Goal: Obtain resource: Download file/media

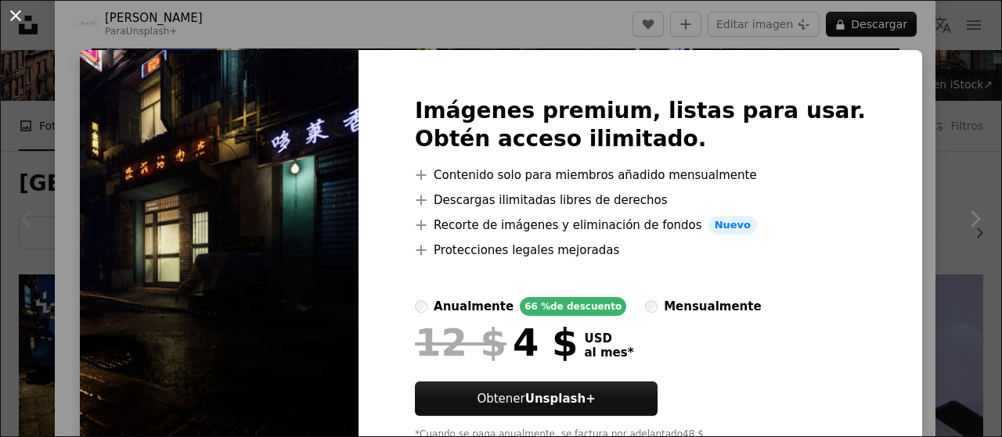
click at [25, 16] on button "An X shape" at bounding box center [15, 15] width 19 height 19
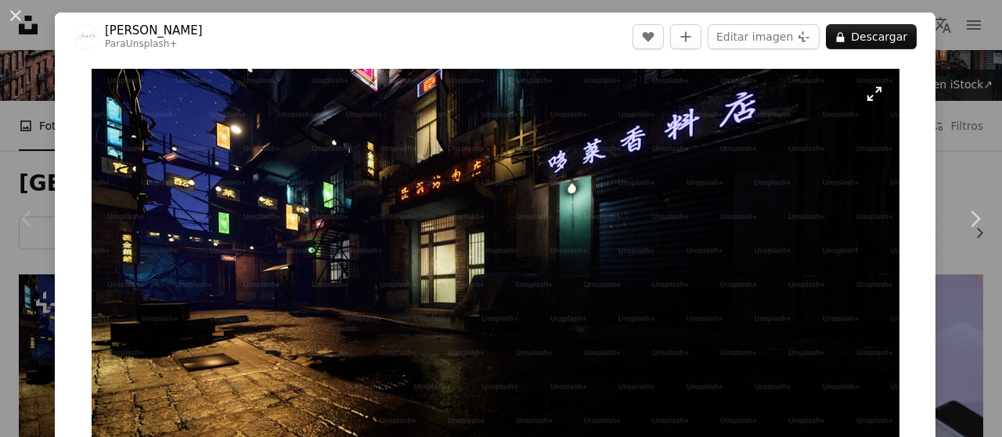
click at [484, 207] on img "Ampliar en esta imagen" at bounding box center [496, 296] width 808 height 455
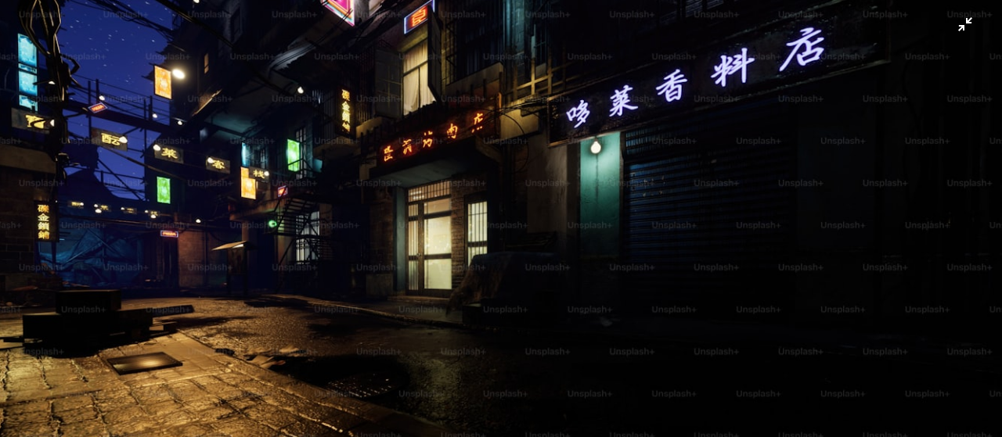
scroll to position [56, 0]
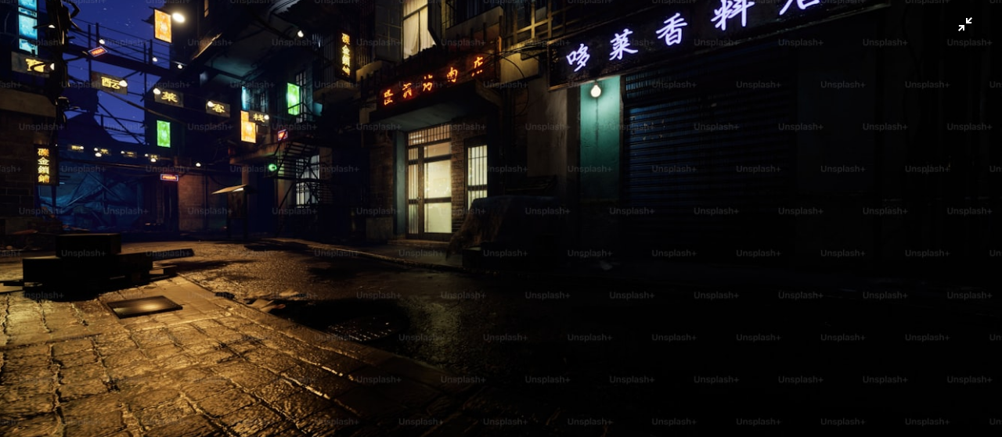
click at [485, 203] on img "Reducir el zoom en esta imagen" at bounding box center [500, 225] width 1003 height 564
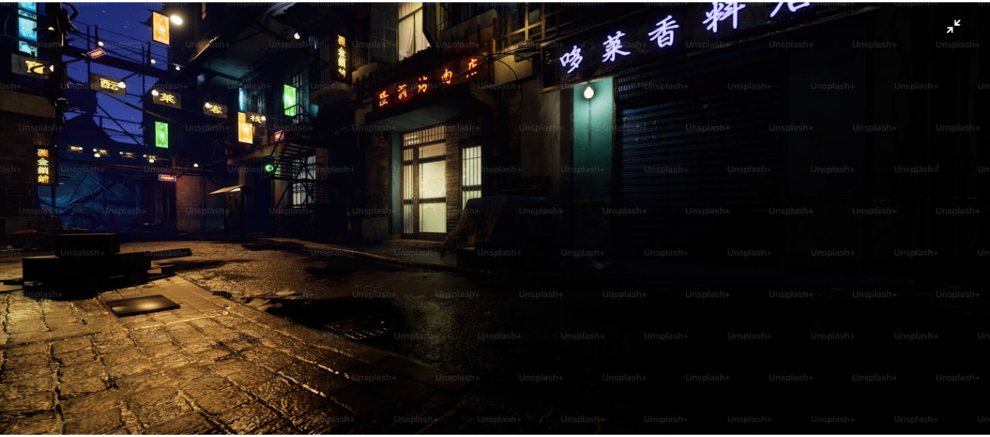
scroll to position [69, 0]
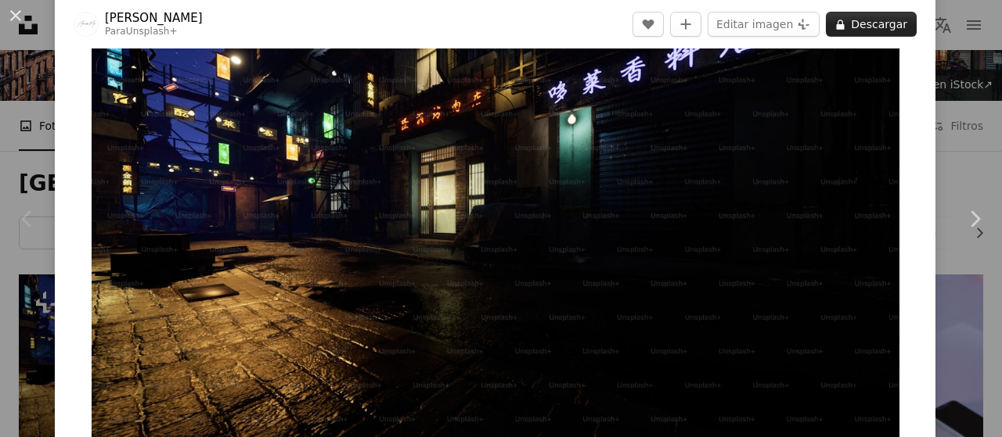
click at [859, 26] on button "A lock Descargar" at bounding box center [871, 24] width 91 height 25
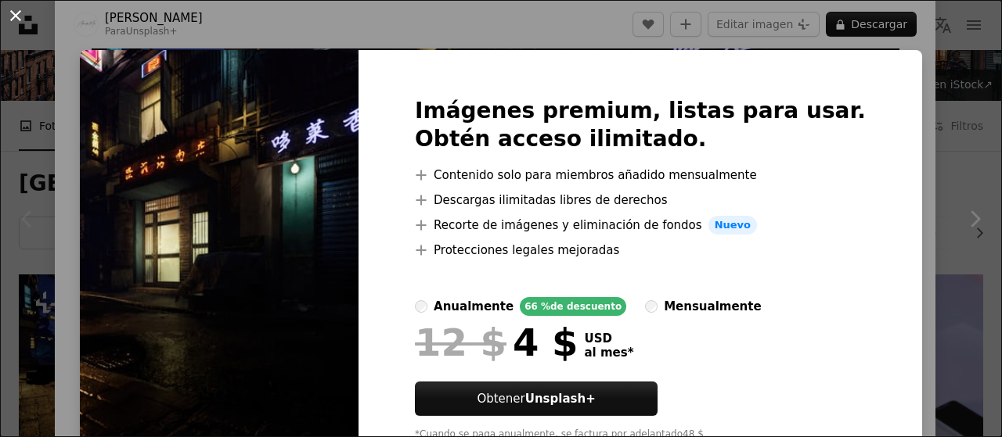
click at [25, 23] on button "An X shape" at bounding box center [15, 15] width 19 height 19
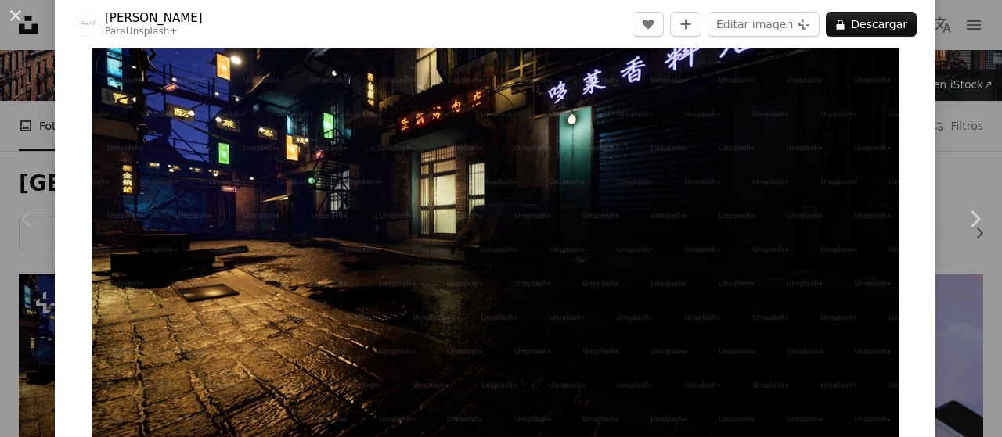
click at [38, 27] on div "An X shape Chevron left Chevron right [PERSON_NAME] Mils Para Unsplash+ A heart…" at bounding box center [501, 218] width 1002 height 437
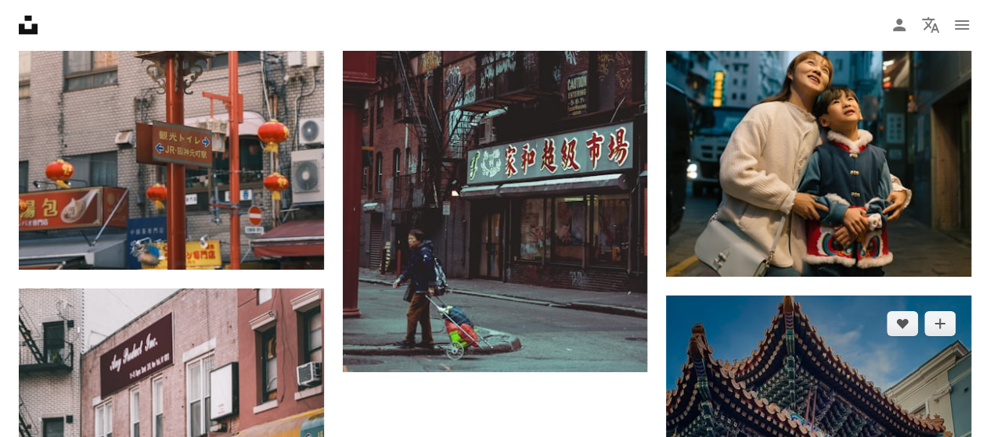
scroll to position [2739, 0]
